Goal: Transaction & Acquisition: Purchase product/service

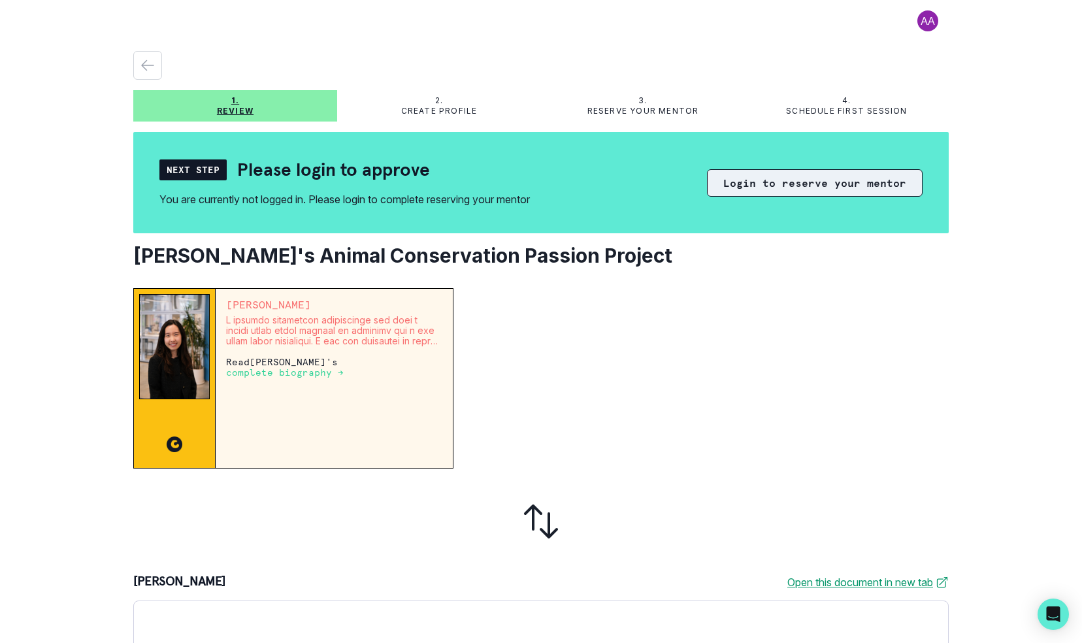
click at [760, 187] on button "Login to reserve your mentor" at bounding box center [815, 182] width 216 height 27
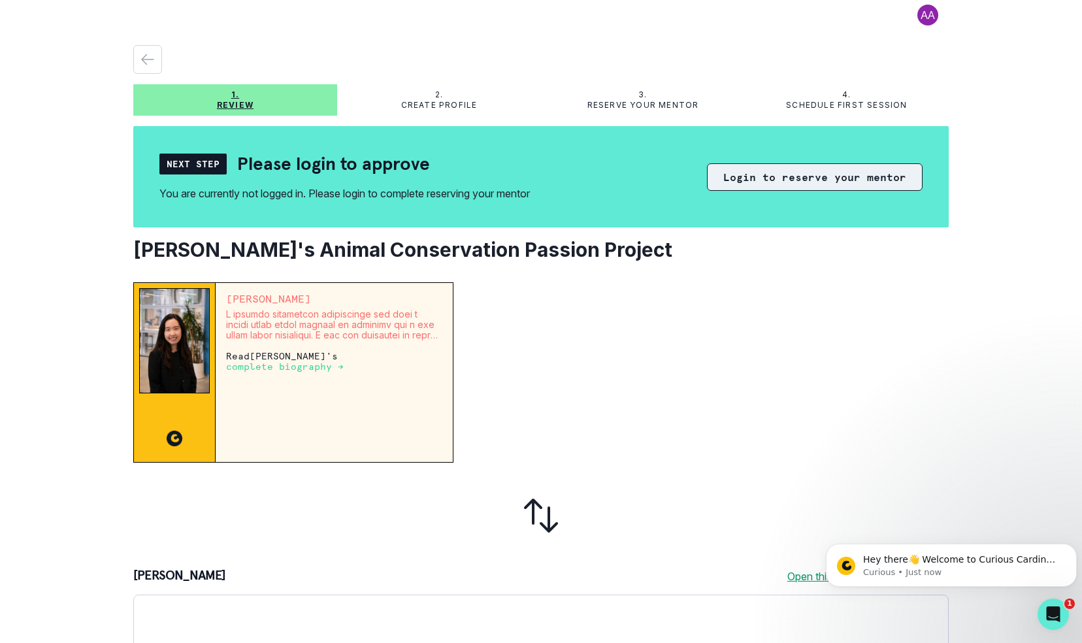
click at [801, 182] on button "Login to reserve your mentor" at bounding box center [815, 176] width 216 height 27
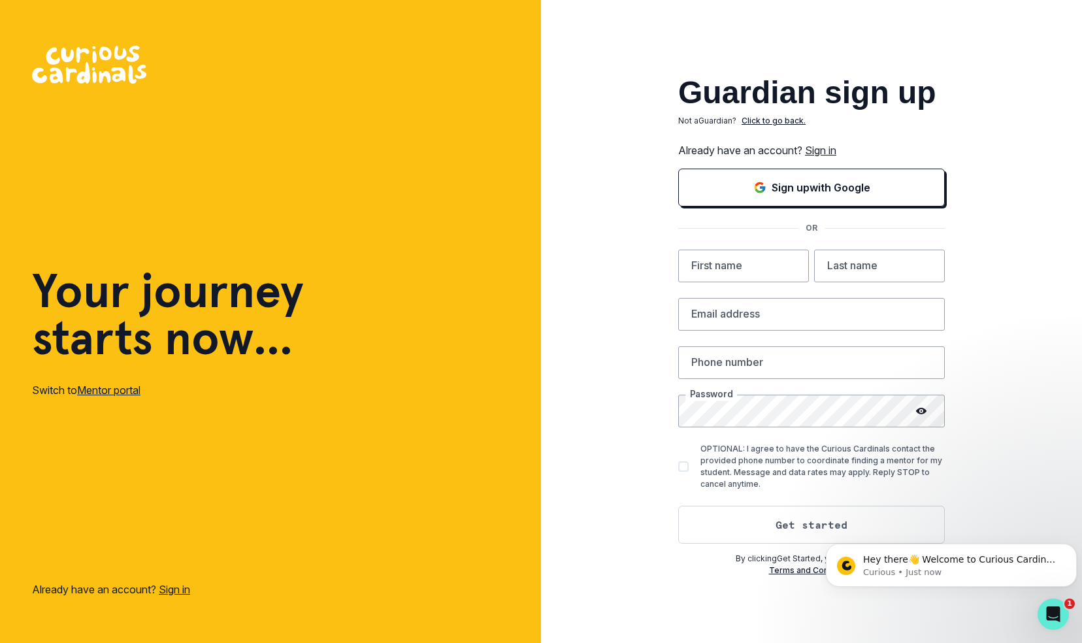
click at [836, 147] on link "Sign in" at bounding box center [820, 150] width 31 height 13
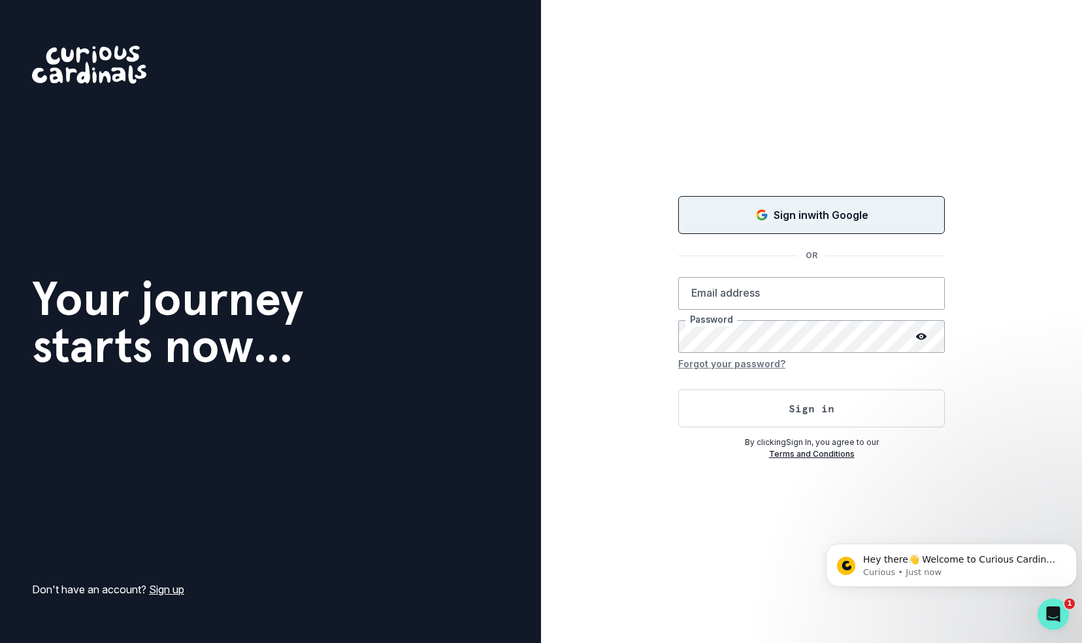
click at [795, 212] on p "Sign in with Google" at bounding box center [821, 215] width 95 height 16
click at [1053, 612] on icon "Open Intercom Messenger" at bounding box center [1051, 612] width 9 height 10
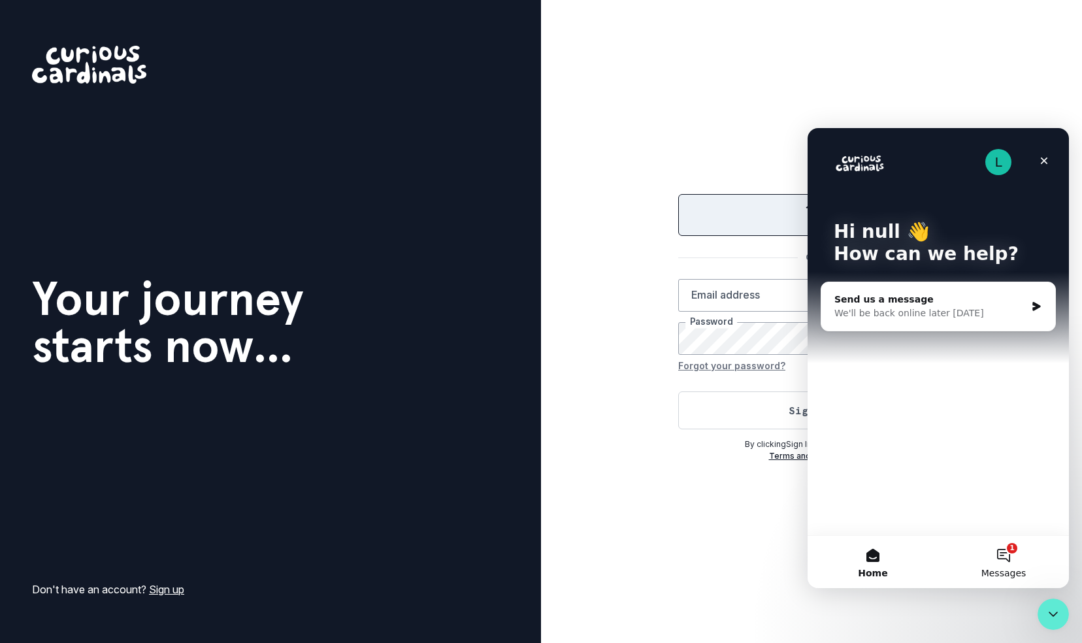
click at [1013, 558] on button "1 Messages" at bounding box center [1003, 562] width 131 height 52
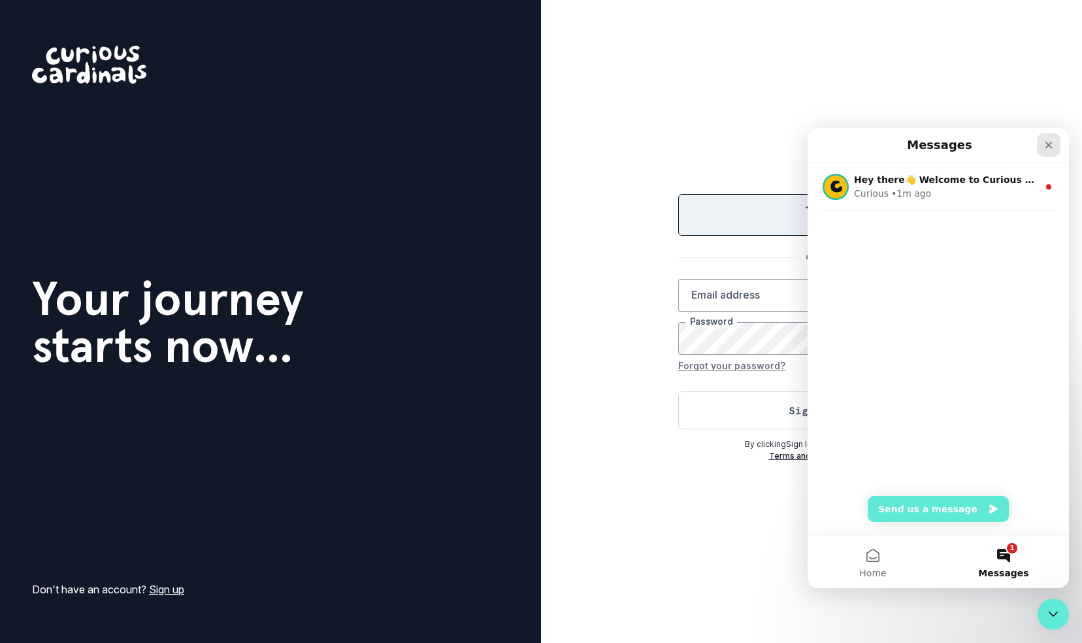
click at [1051, 140] on icon "Close" at bounding box center [1049, 145] width 10 height 10
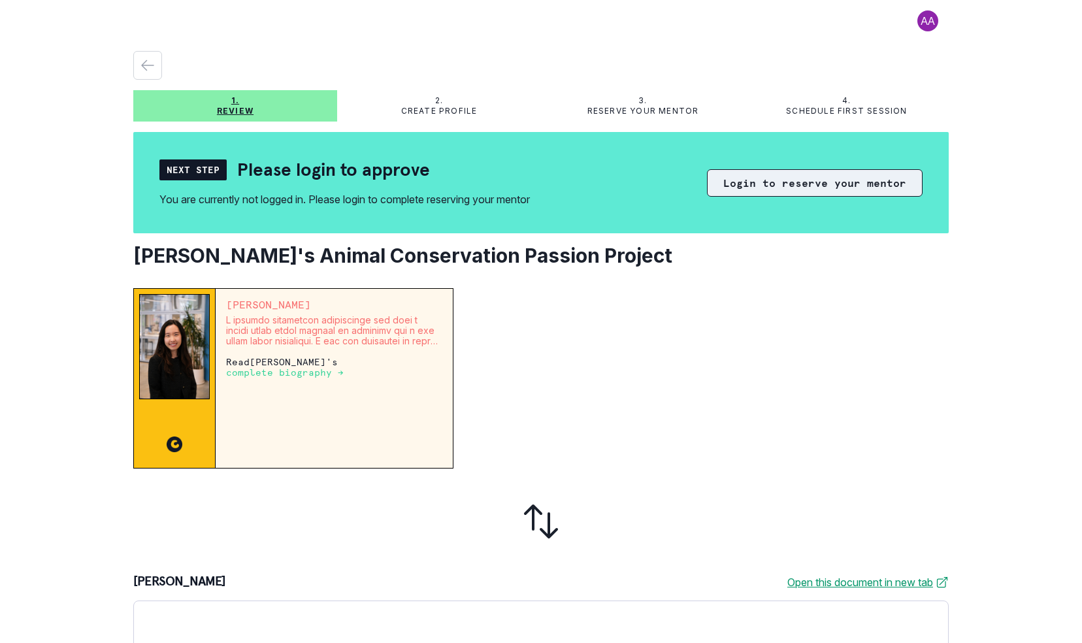
click at [735, 181] on button "Login to reserve your mentor" at bounding box center [815, 182] width 216 height 27
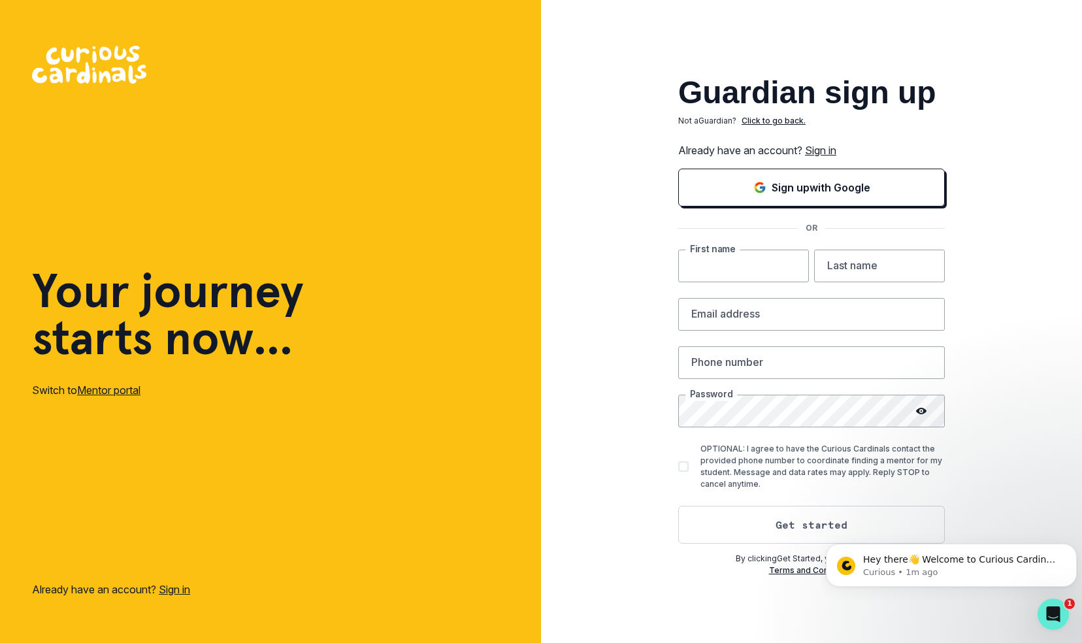
click at [724, 265] on input "text" at bounding box center [743, 266] width 131 height 33
type input "[PERSON_NAME]"
type input "[EMAIL_ADDRESS][DOMAIN_NAME]"
type input "6464205482"
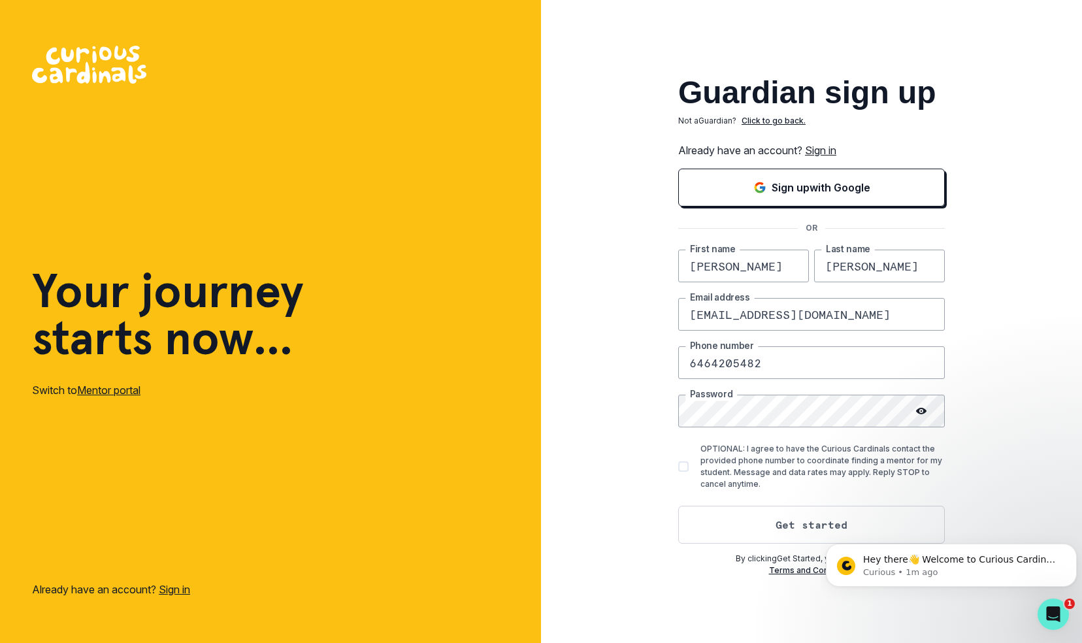
click at [678, 506] on button "Get started" at bounding box center [811, 525] width 267 height 38
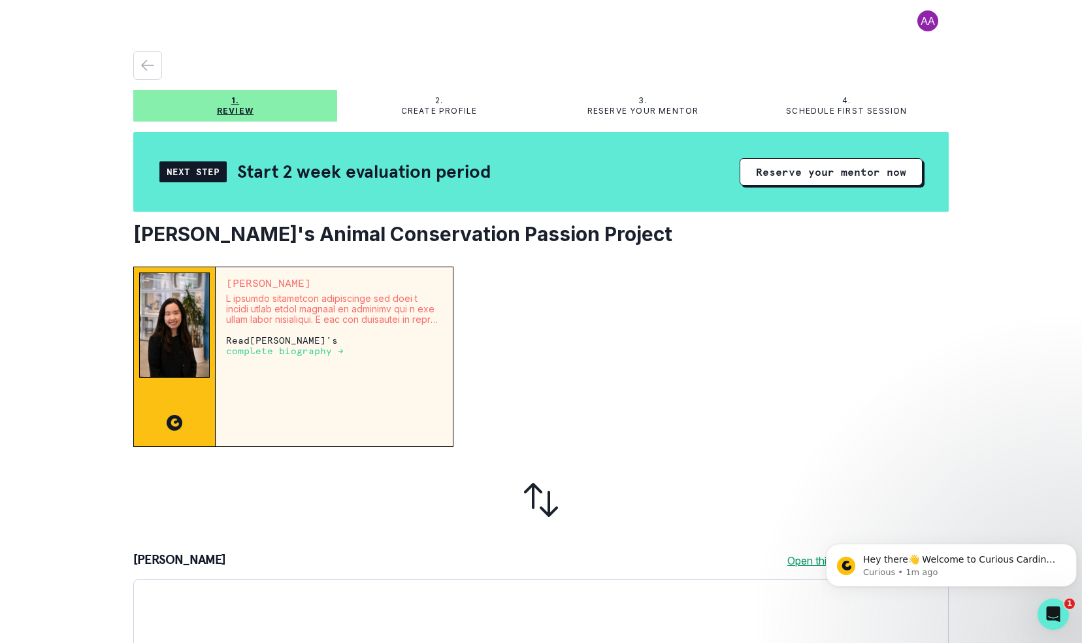
drag, startPoint x: 948, startPoint y: 299, endPoint x: 954, endPoint y: 403, distance: 103.5
click at [954, 403] on main "1. Review 2. Create profile 3. Reserve your mentor 4. Schedule first session Ne…" at bounding box center [541, 321] width 836 height 643
click at [821, 179] on button "Reserve your mentor now" at bounding box center [831, 171] width 183 height 27
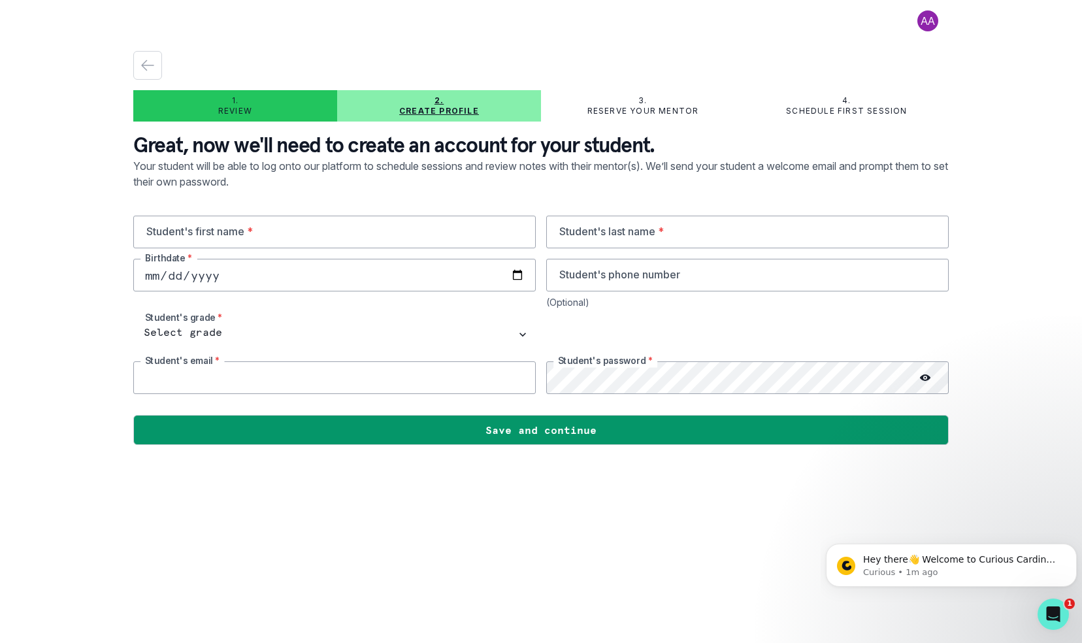
type input "[EMAIL_ADDRESS][DOMAIN_NAME]"
click at [451, 231] on input "text" at bounding box center [334, 232] width 403 height 33
type input "[PERSON_NAME]"
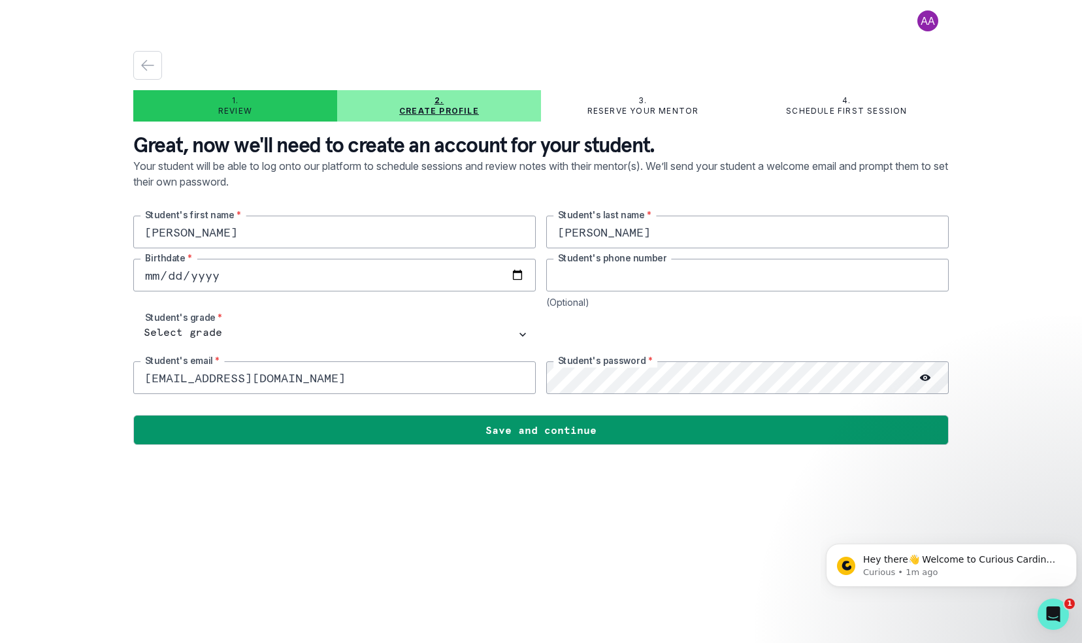
type input "6464205482"
